Goal: Task Accomplishment & Management: Complete application form

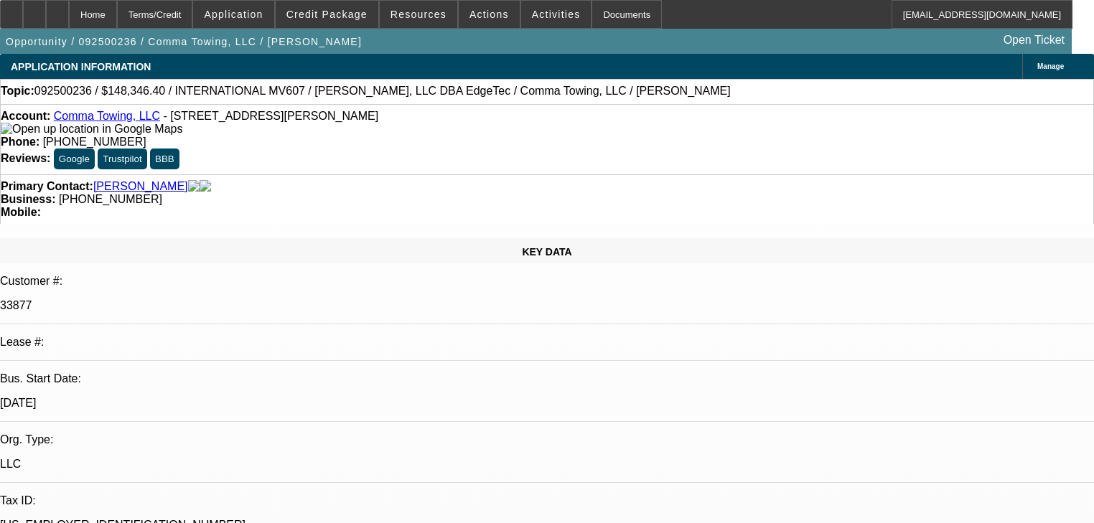
select select "0"
select select "2"
select select "0"
select select "6"
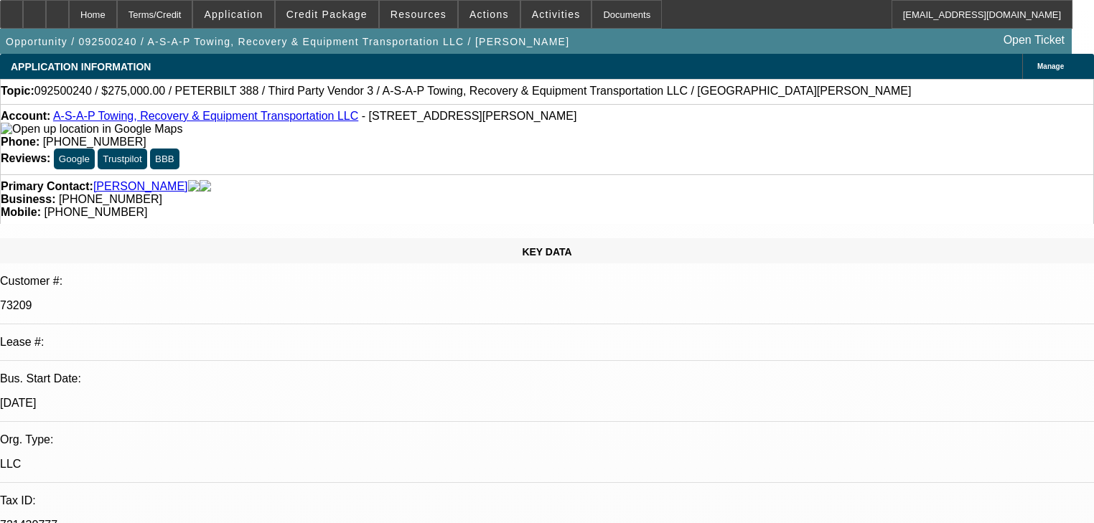
select select "0"
select select "2"
select select "0.1"
select select "4"
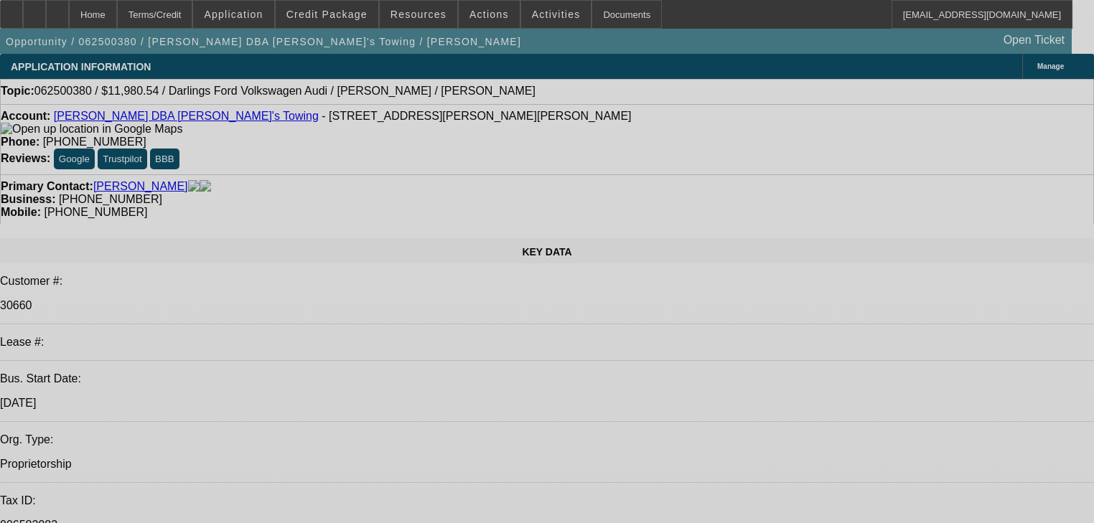
select select "0"
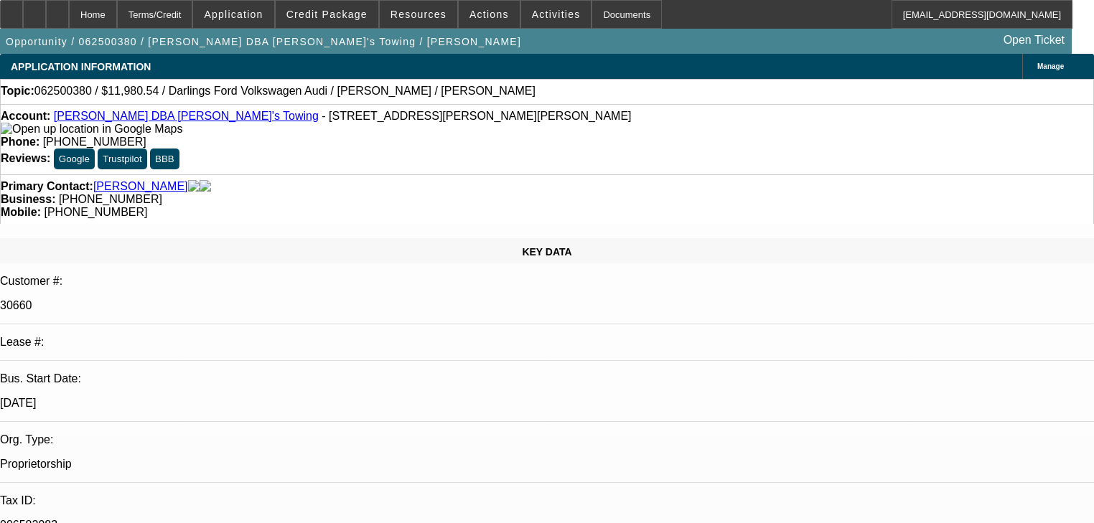
select select "2"
select select "0.1"
select select "4"
